Goal: Check status: Check status

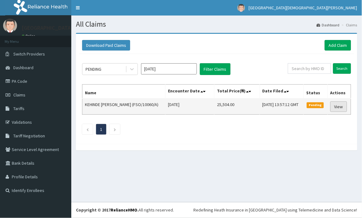
click at [338, 109] on link "View" at bounding box center [338, 106] width 17 height 11
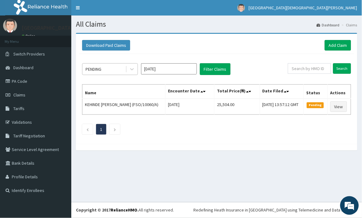
click at [108, 69] on div "PENDING" at bounding box center [103, 69] width 43 height 10
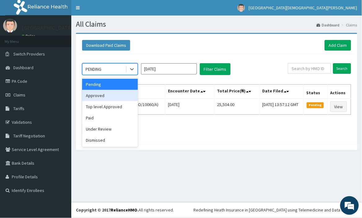
click at [105, 95] on div "Approved" at bounding box center [110, 95] width 56 height 11
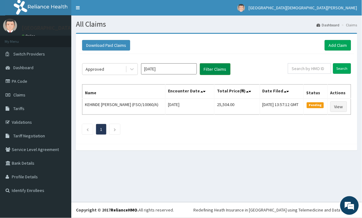
click at [212, 68] on button "Filter Claims" at bounding box center [215, 69] width 31 height 12
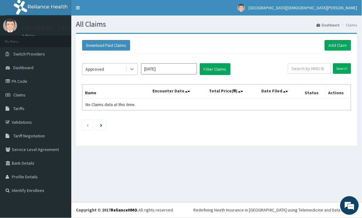
click at [132, 68] on icon at bounding box center [132, 69] width 6 height 6
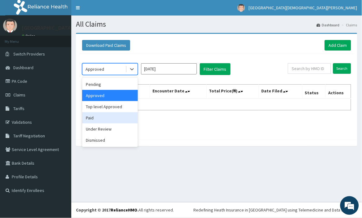
click at [121, 115] on div "Paid" at bounding box center [110, 117] width 56 height 11
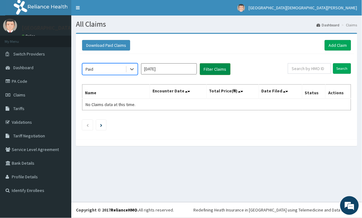
click at [228, 68] on button "Filter Claims" at bounding box center [215, 69] width 31 height 12
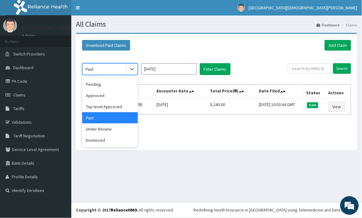
click at [118, 69] on div "Paid" at bounding box center [103, 69] width 43 height 10
click at [115, 108] on div "Top level Approved" at bounding box center [110, 106] width 56 height 11
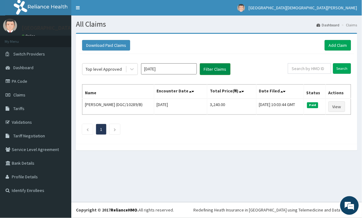
click at [212, 68] on button "Filter Claims" at bounding box center [215, 69] width 31 height 12
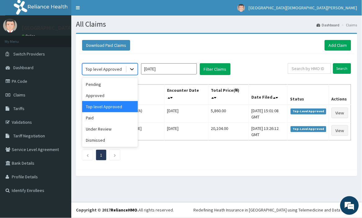
click at [132, 69] on icon at bounding box center [132, 69] width 6 height 6
click at [115, 116] on div "Paid" at bounding box center [110, 117] width 56 height 11
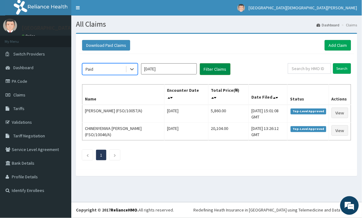
click at [220, 68] on button "Filter Claims" at bounding box center [215, 69] width 31 height 12
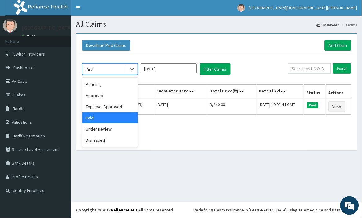
click at [118, 68] on div "Paid" at bounding box center [103, 69] width 43 height 10
click at [114, 84] on div "Pending" at bounding box center [110, 84] width 56 height 11
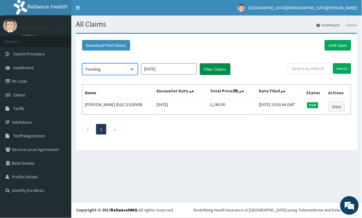
click at [210, 69] on button "Filter Claims" at bounding box center [215, 69] width 31 height 12
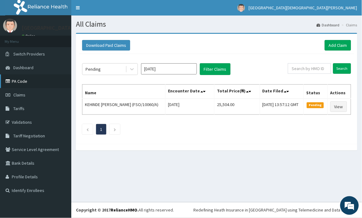
click at [24, 80] on link "PA Code" at bounding box center [35, 81] width 71 height 14
click at [30, 66] on span "Dashboard" at bounding box center [23, 68] width 20 height 6
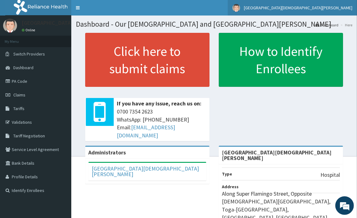
click at [302, 5] on span "[GEOGRAPHIC_DATA][DEMOGRAPHIC_DATA][PERSON_NAME]" at bounding box center [298, 8] width 108 height 6
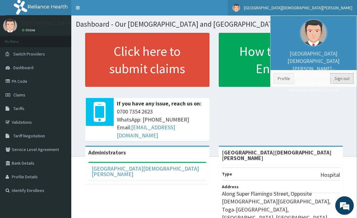
click at [347, 75] on link "Sign out" at bounding box center [341, 78] width 23 height 11
